Goal: Transaction & Acquisition: Purchase product/service

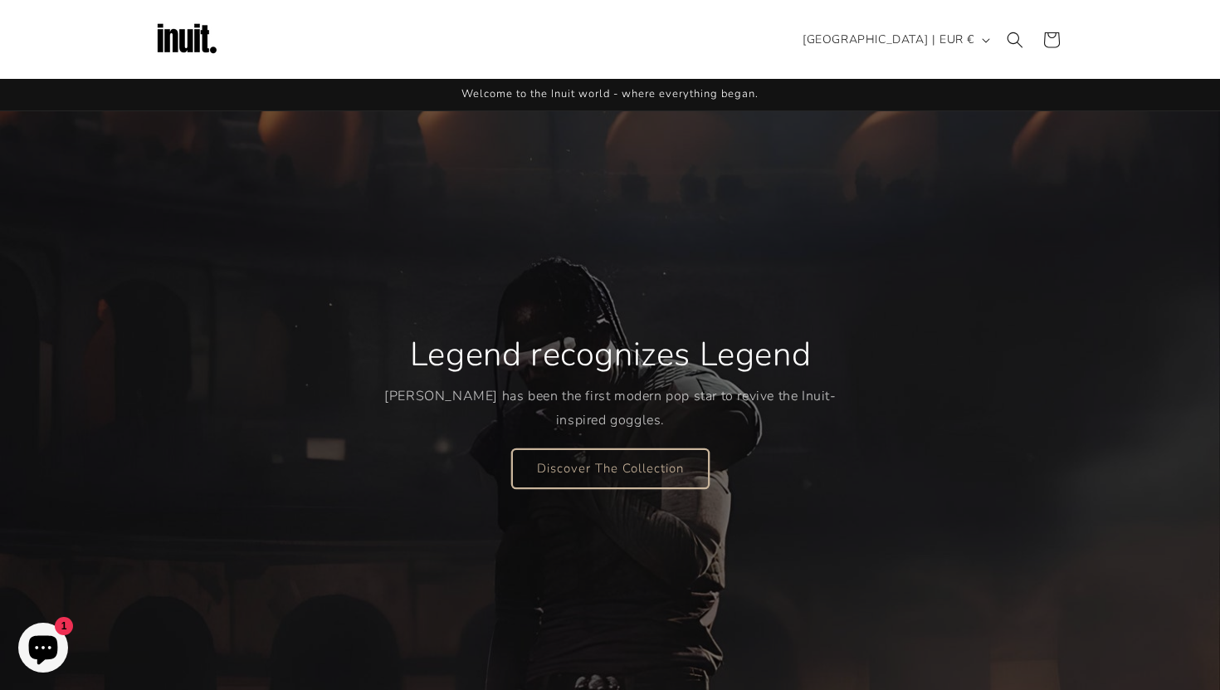
click at [592, 469] on link "Discover The Collection" at bounding box center [610, 467] width 197 height 39
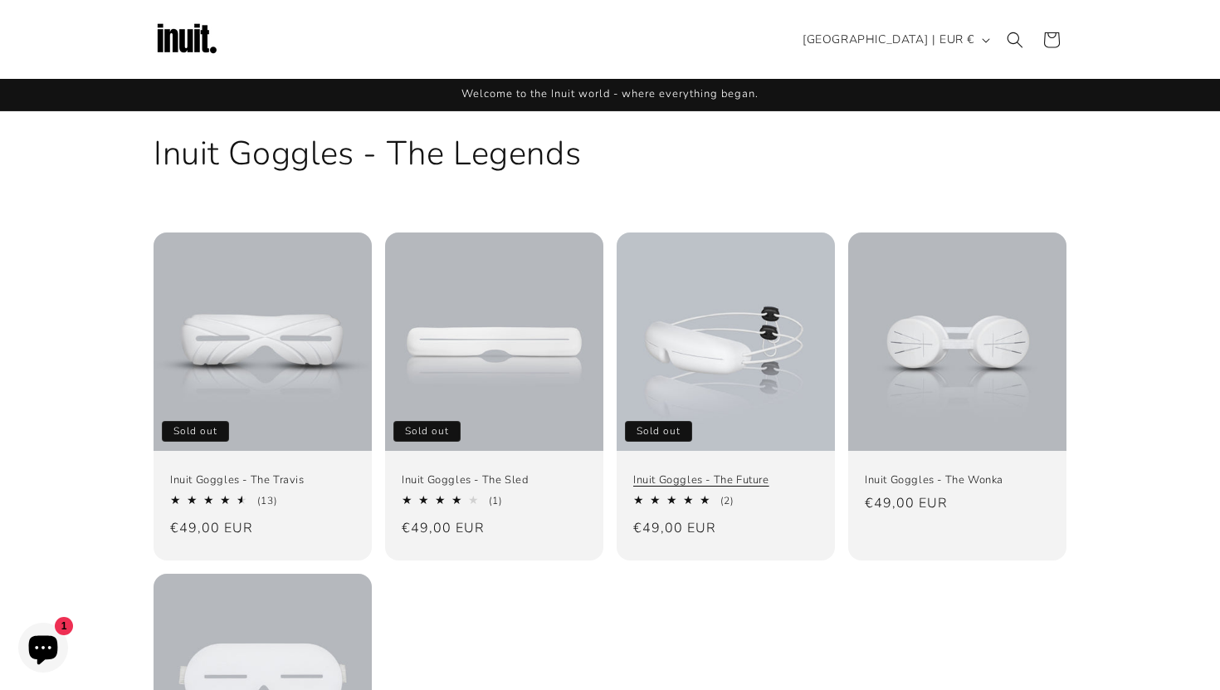
scroll to position [392, 0]
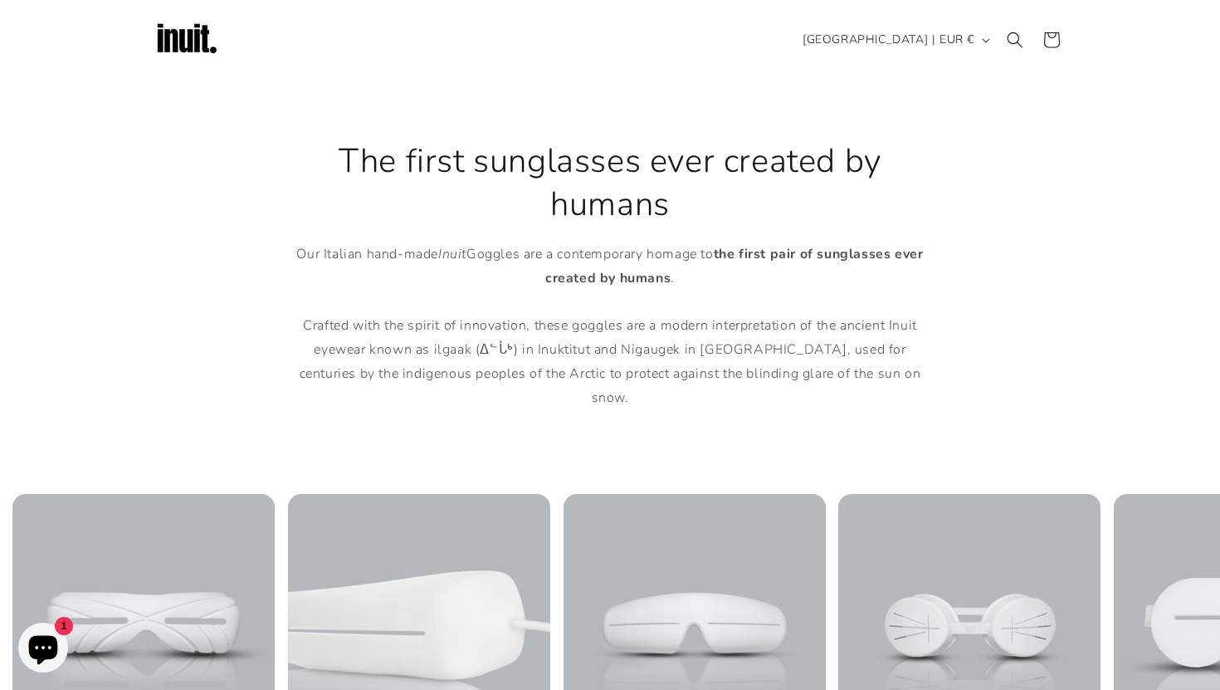
scroll to position [991, 0]
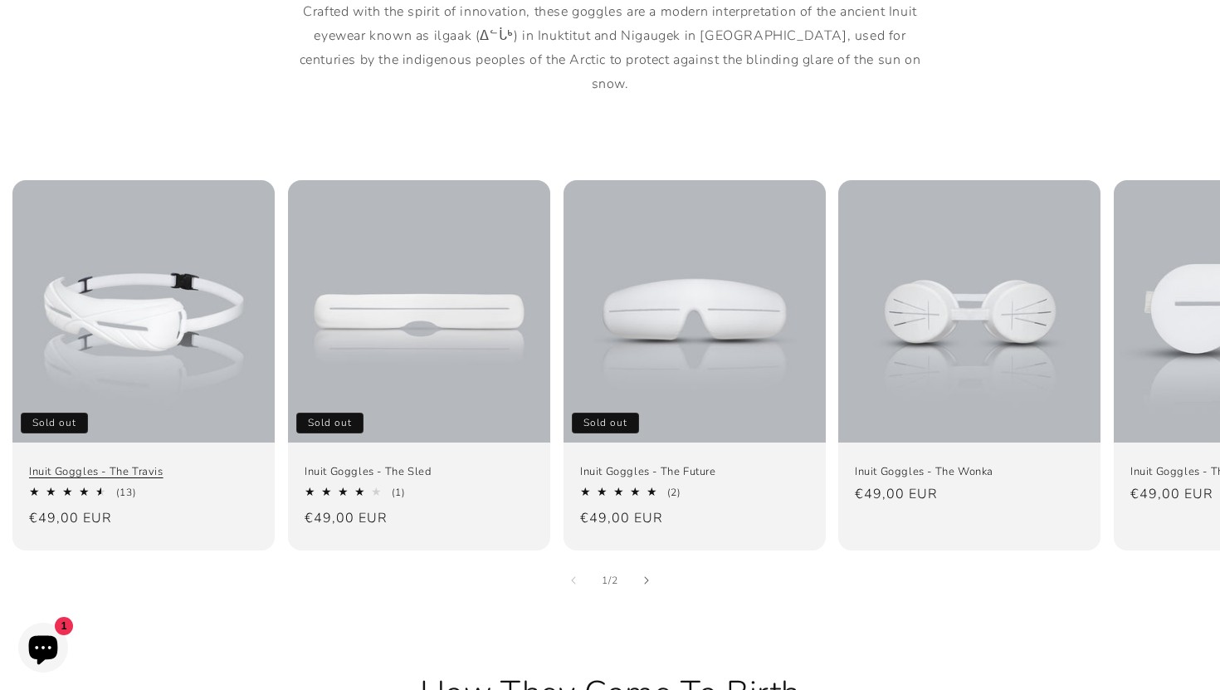
click at [215, 464] on link "Inuit Goggles - The Travis" at bounding box center [143, 471] width 229 height 14
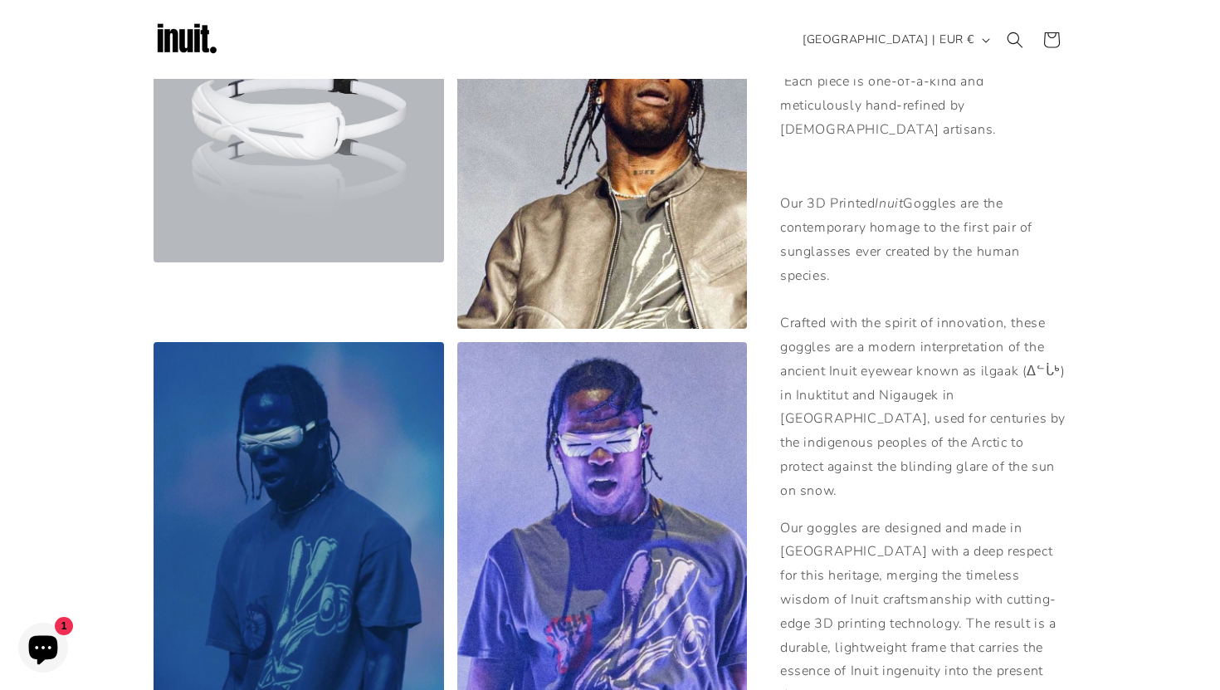
scroll to position [652, 0]
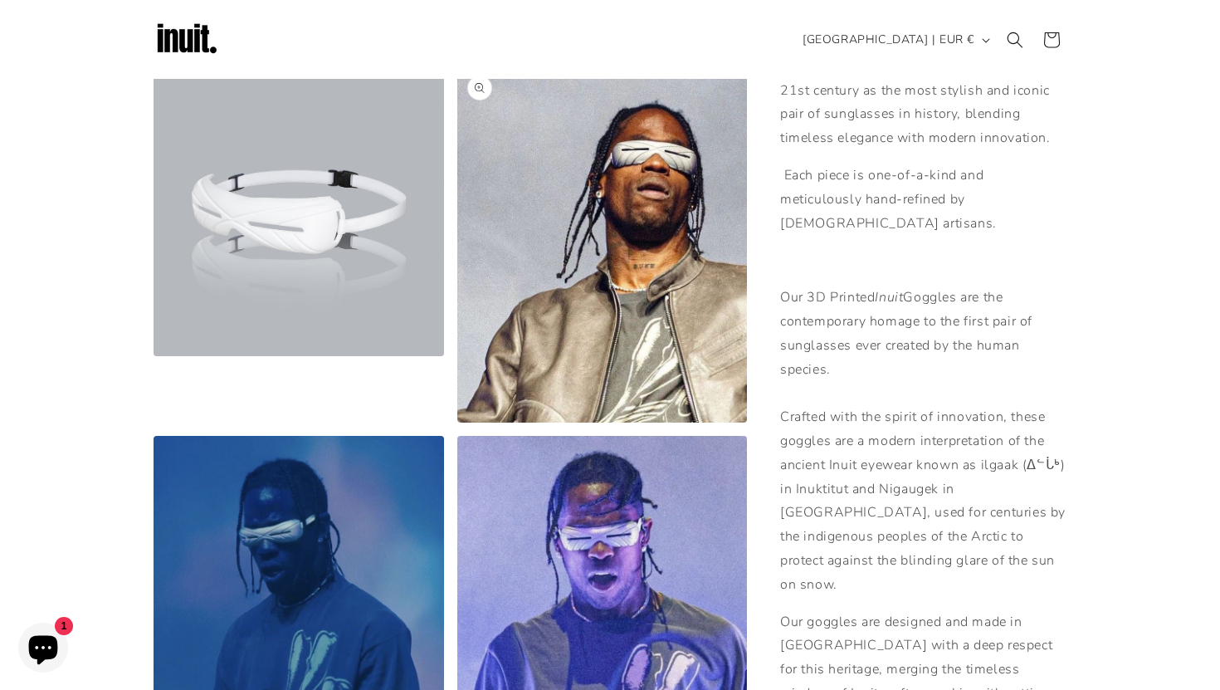
click at [457, 422] on button "Open media 3 in modal" at bounding box center [457, 422] width 0 height 0
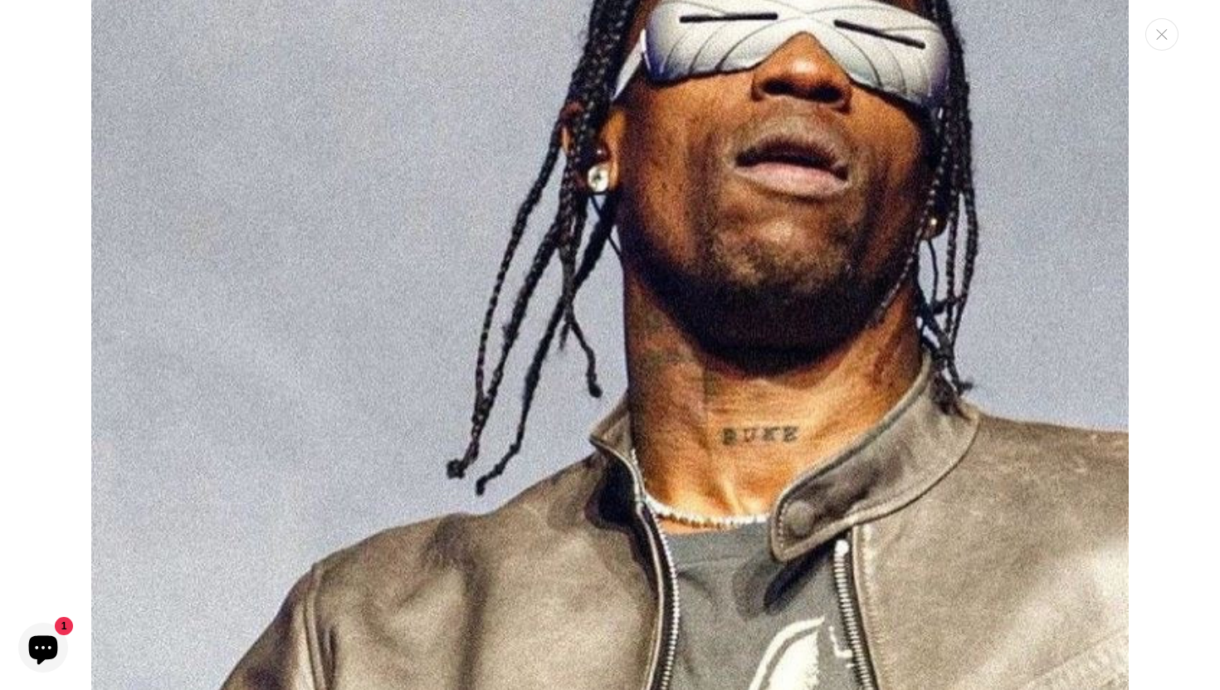
scroll to position [2471, 0]
